Goal: Task Accomplishment & Management: Manage account settings

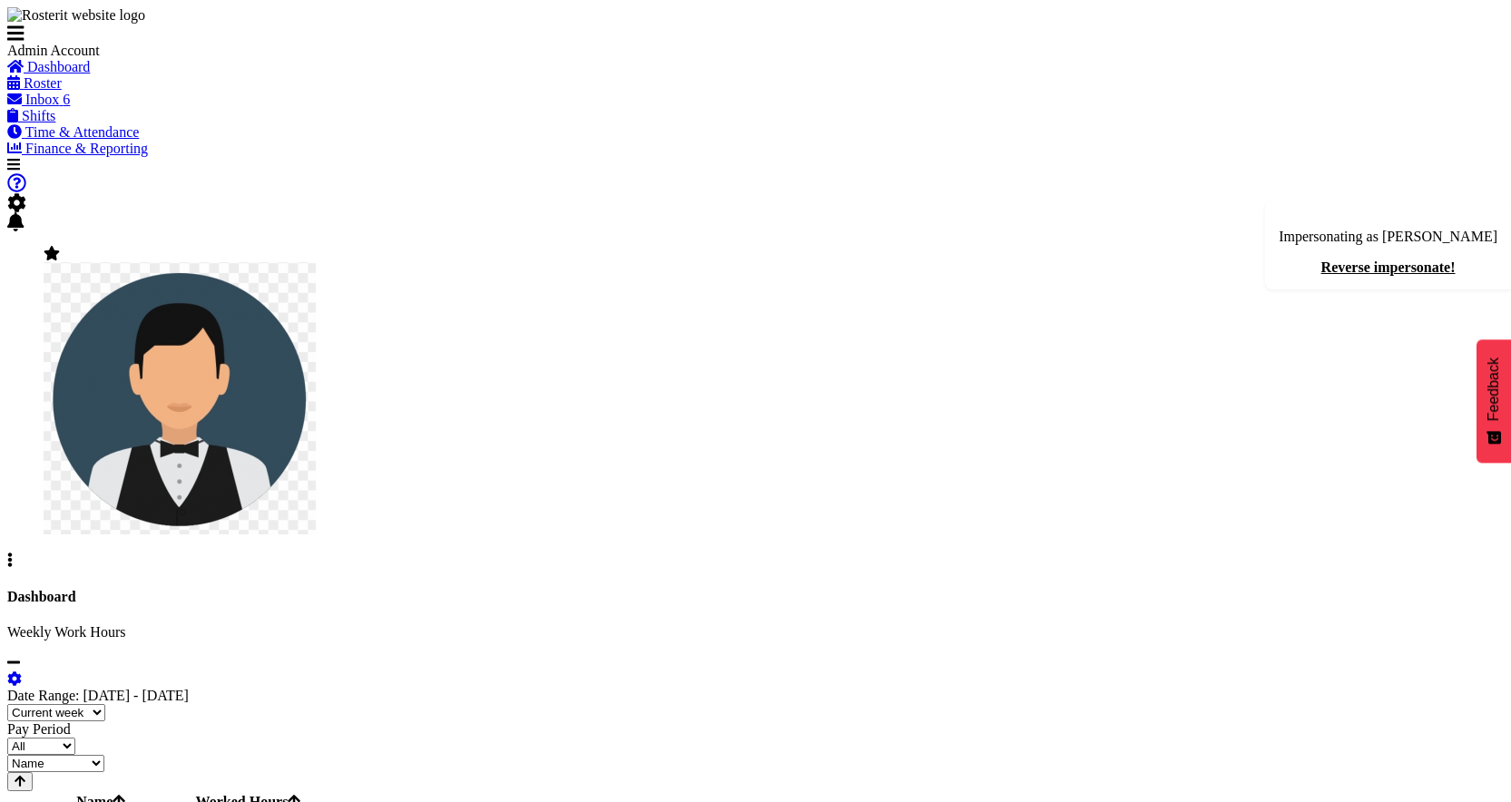
click at [59, 107] on span "Inbox" at bounding box center [42, 99] width 34 height 15
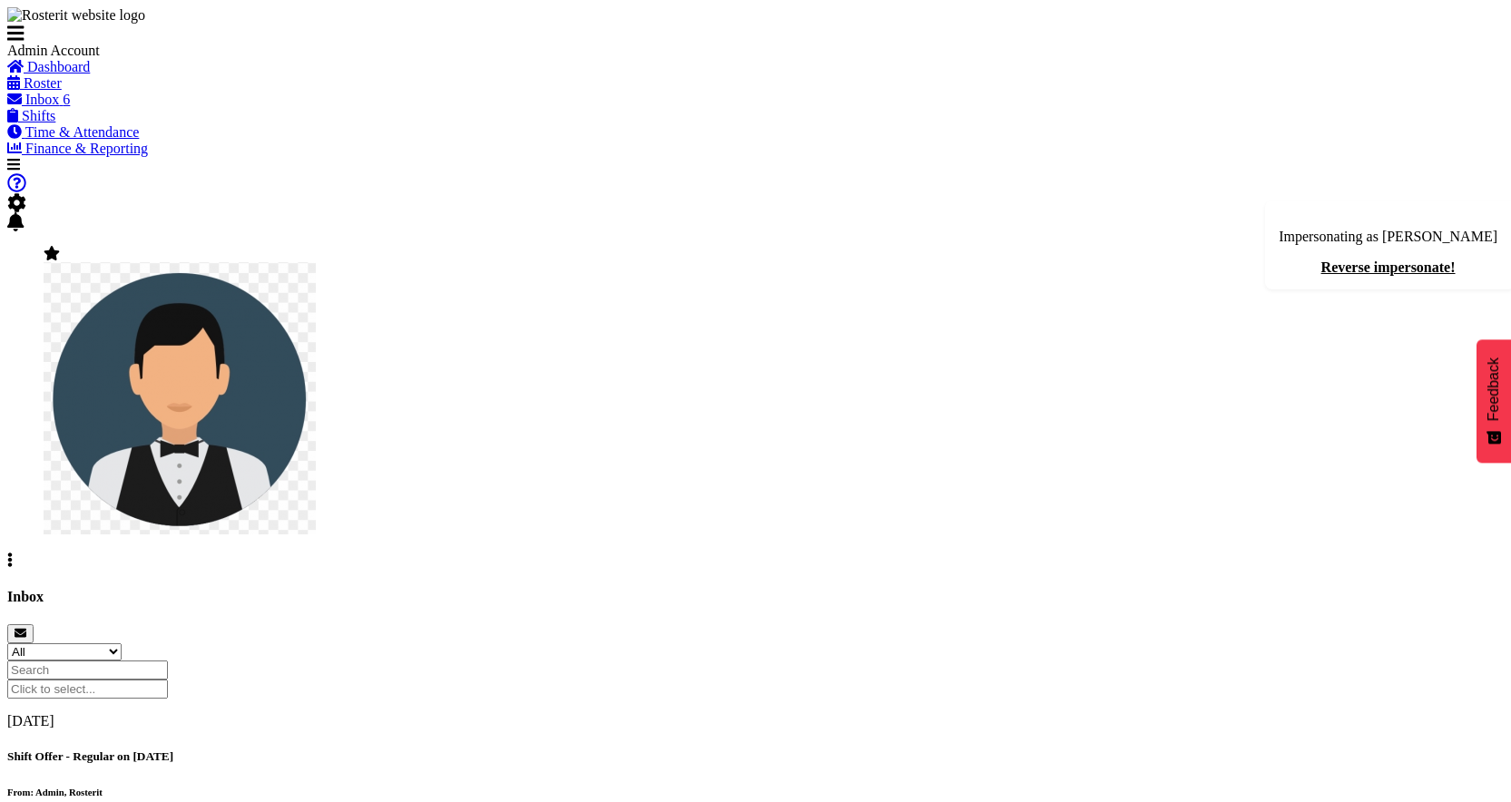
click at [619, 750] on h5 "Shift Offer - Regular on [DATE]" at bounding box center [755, 757] width 1496 height 15
click at [614, 750] on h5 "Shift Offer - Regular on 27/10/25" at bounding box center [755, 757] width 1496 height 15
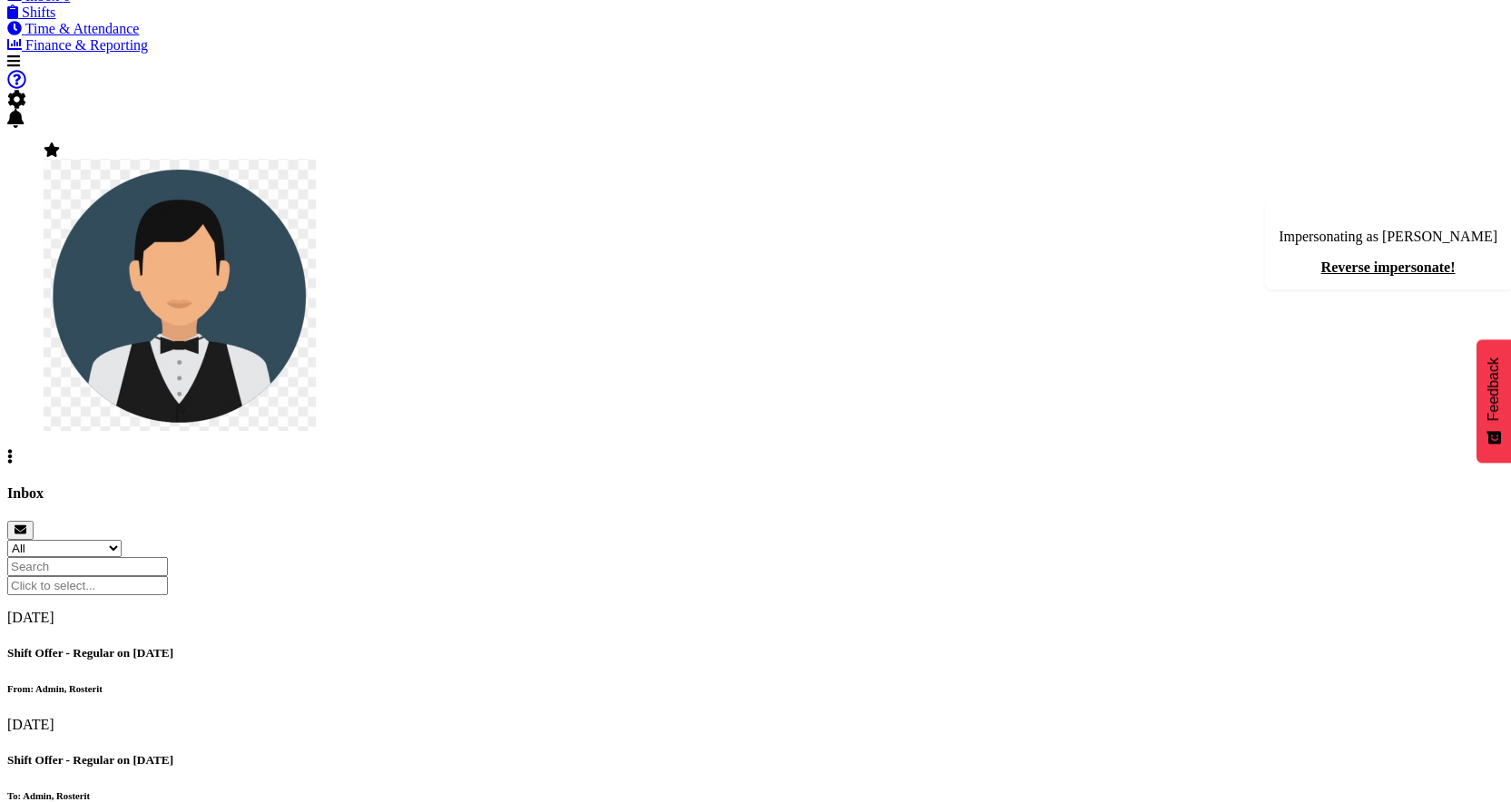
click at [553, 646] on h5 "Shift Offer - Regular on 31/10/25" at bounding box center [755, 653] width 1496 height 15
click at [509, 646] on h5 "Shift Offer - Regular on 31/10/25" at bounding box center [755, 653] width 1496 height 15
click at [593, 753] on div "Shift Offer - Regular on 27/10/25 To: Admin, Rosterit" at bounding box center [755, 777] width 1496 height 48
